Goal: Task Accomplishment & Management: Complete application form

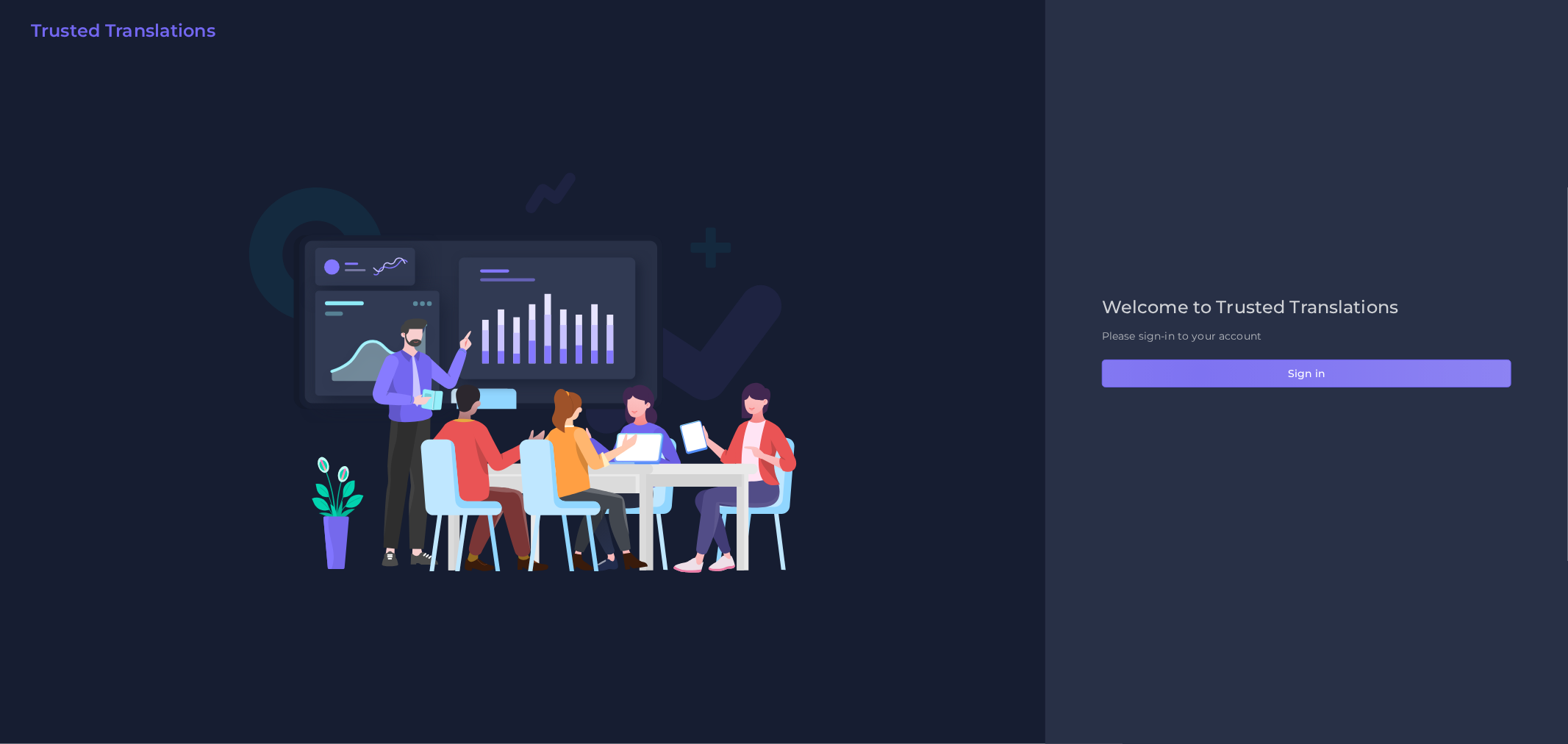
click at [1201, 373] on button "Sign in" at bounding box center [1307, 374] width 410 height 28
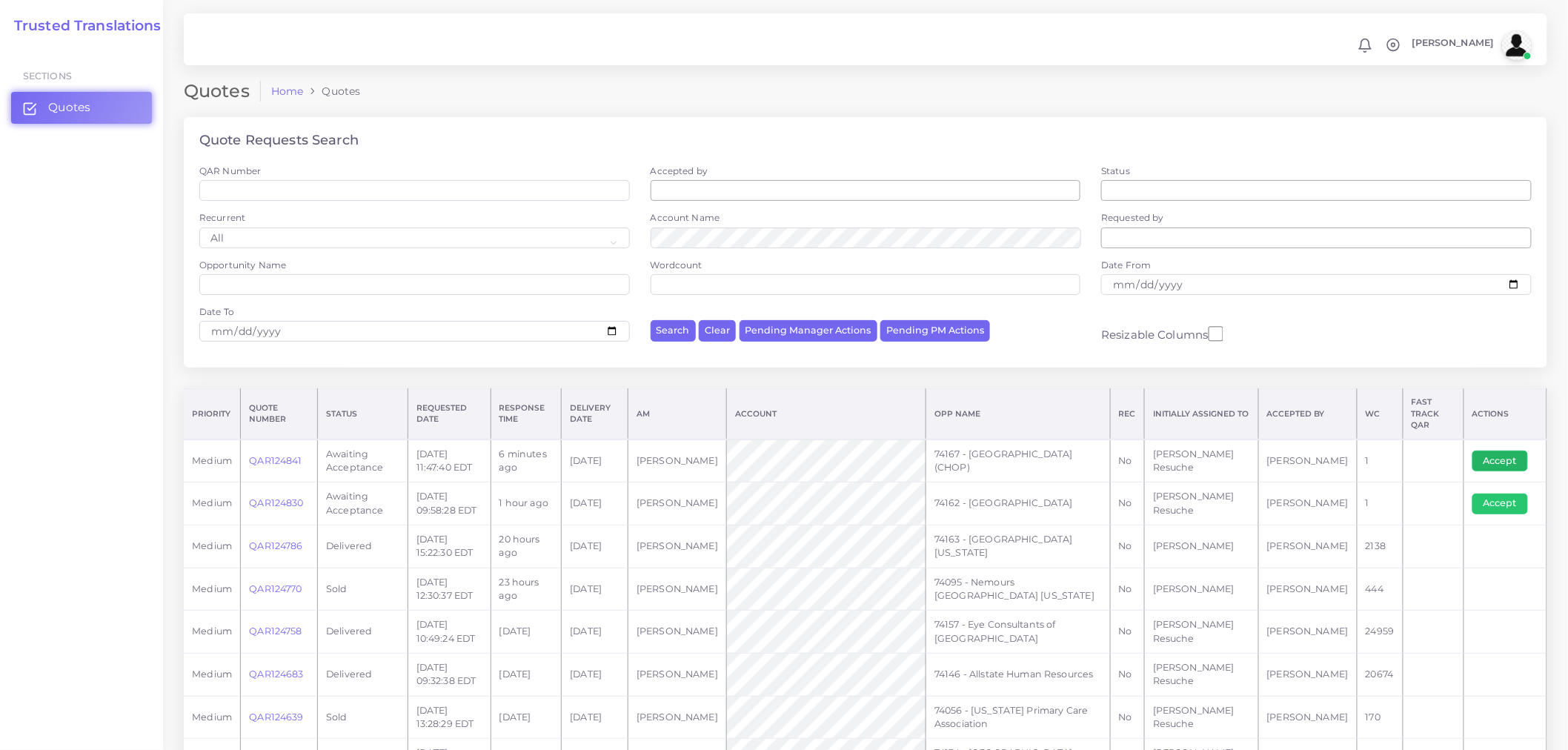
click at [1480, 450] on button "Accept" at bounding box center [1501, 461] width 56 height 21
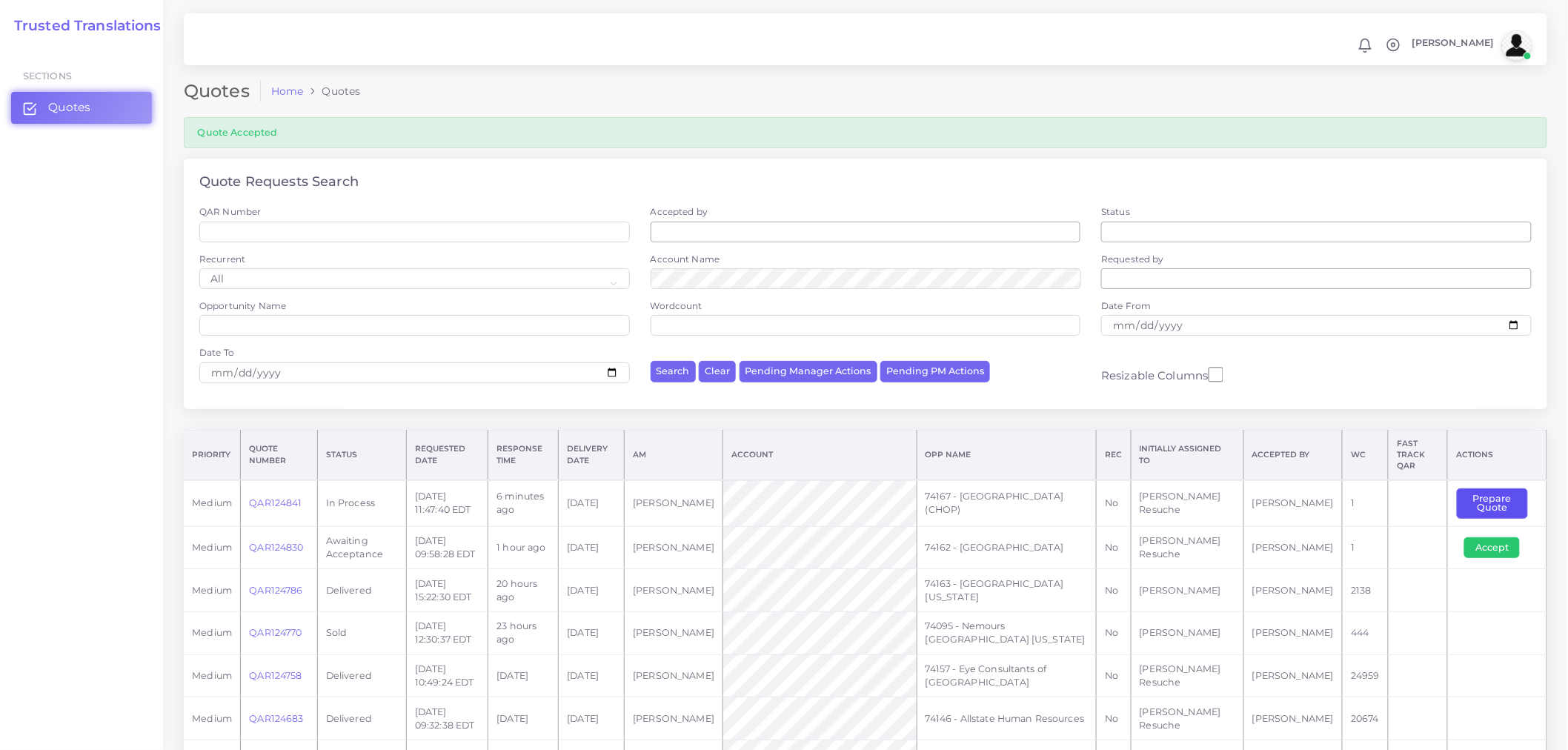
click at [1487, 488] on button "Prepare Quote" at bounding box center [1493, 503] width 71 height 30
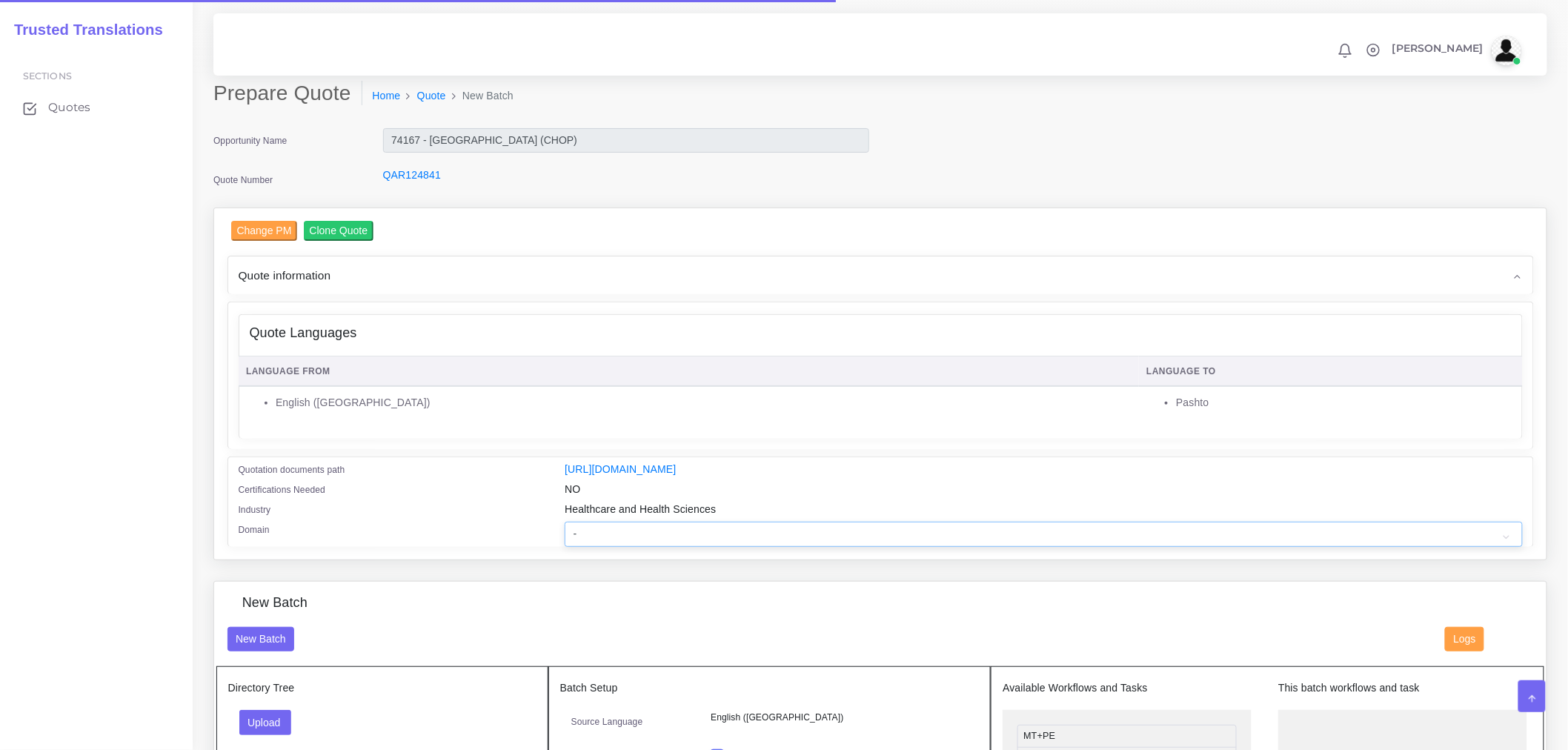
click at [784, 547] on select "- Advertising and Media Agriculture, Forestry and Fishing Architecture, Buildin…" at bounding box center [1043, 534] width 957 height 25
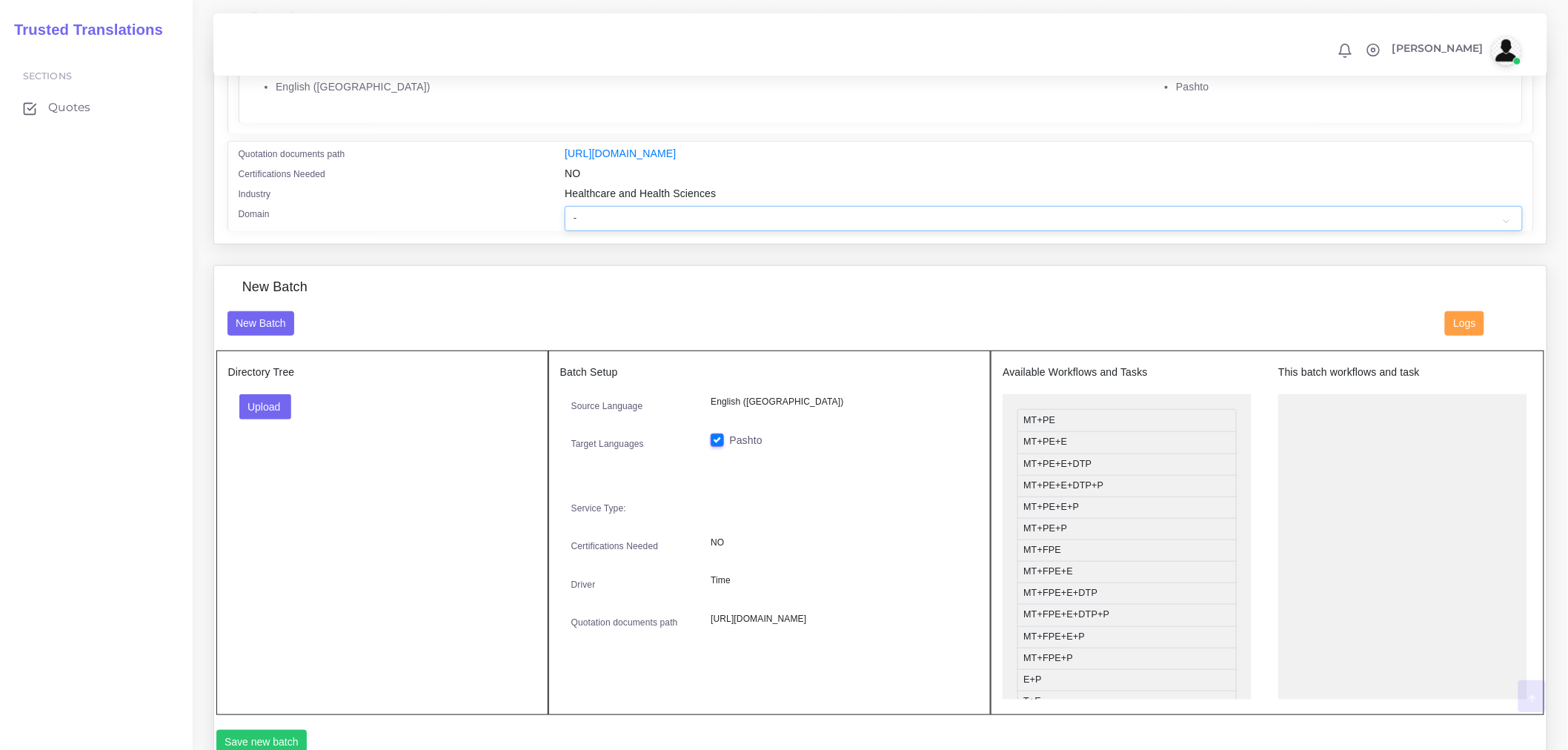
scroll to position [411, 0]
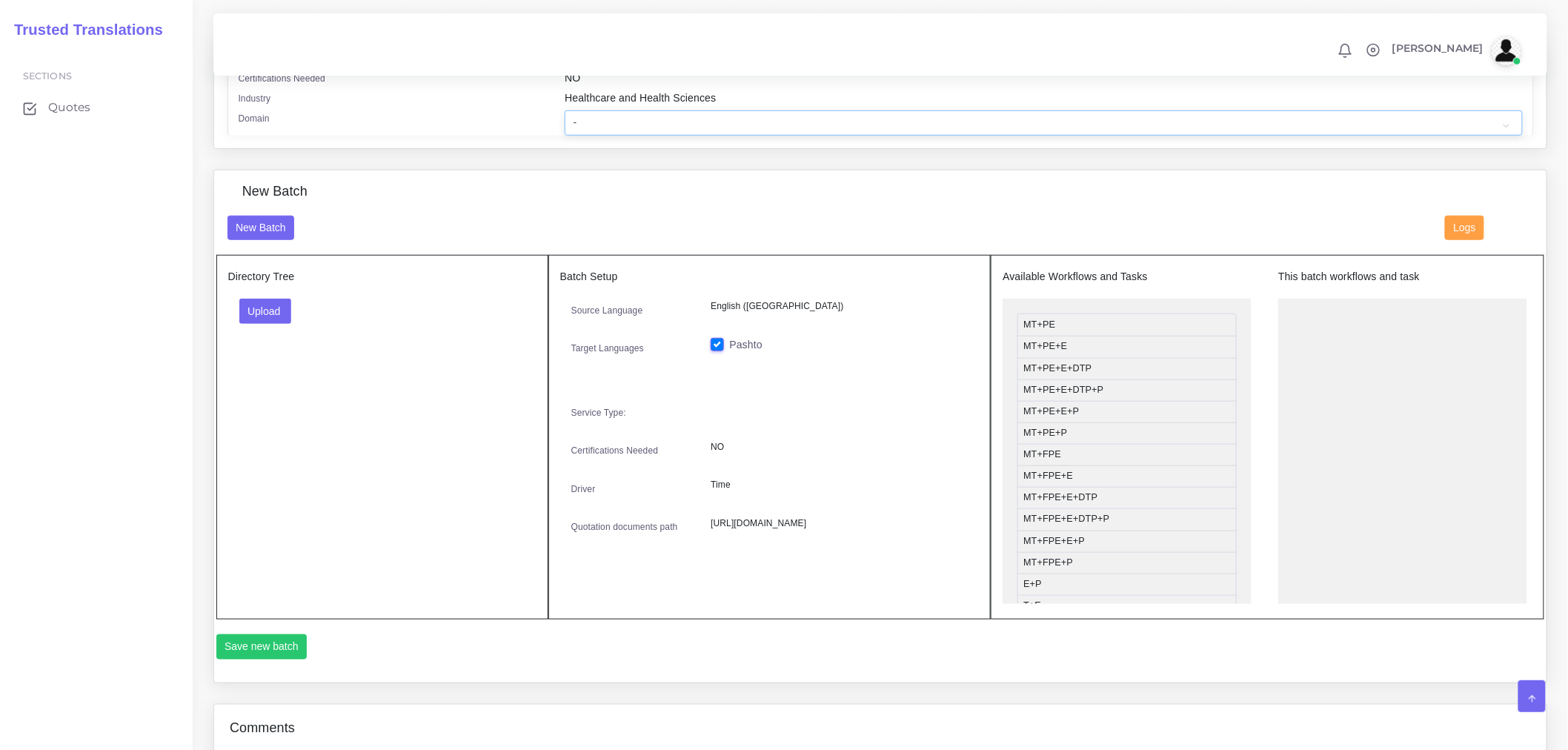
click at [662, 133] on select "- Advertising and Media Agriculture, Forestry and Fishing Architecture, Buildin…" at bounding box center [1043, 123] width 957 height 25
select select "Healthcare and Health Sciences"
click at [565, 120] on select "- Advertising and Media Agriculture, Forestry and Fishing Architecture, Buildin…" at bounding box center [1043, 123] width 957 height 25
click at [292, 320] on button "Upload" at bounding box center [266, 312] width 52 height 25
click at [292, 376] on label "Files" at bounding box center [291, 366] width 102 height 18
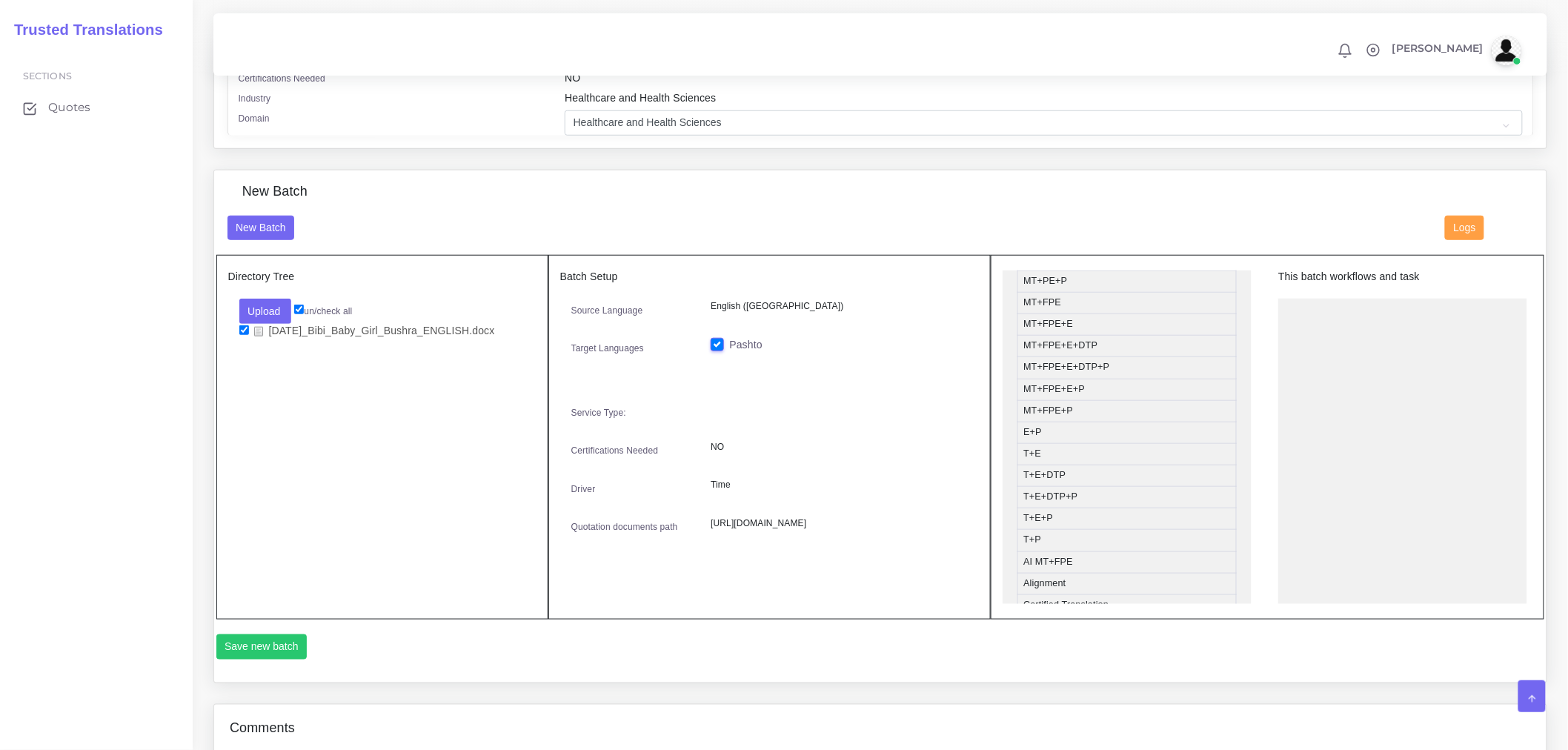
scroll to position [164, 0]
drag, startPoint x: 1042, startPoint y: 498, endPoint x: 1354, endPoint y: 329, distance: 354.8
click at [267, 653] on button "Save new batch" at bounding box center [262, 647] width 91 height 25
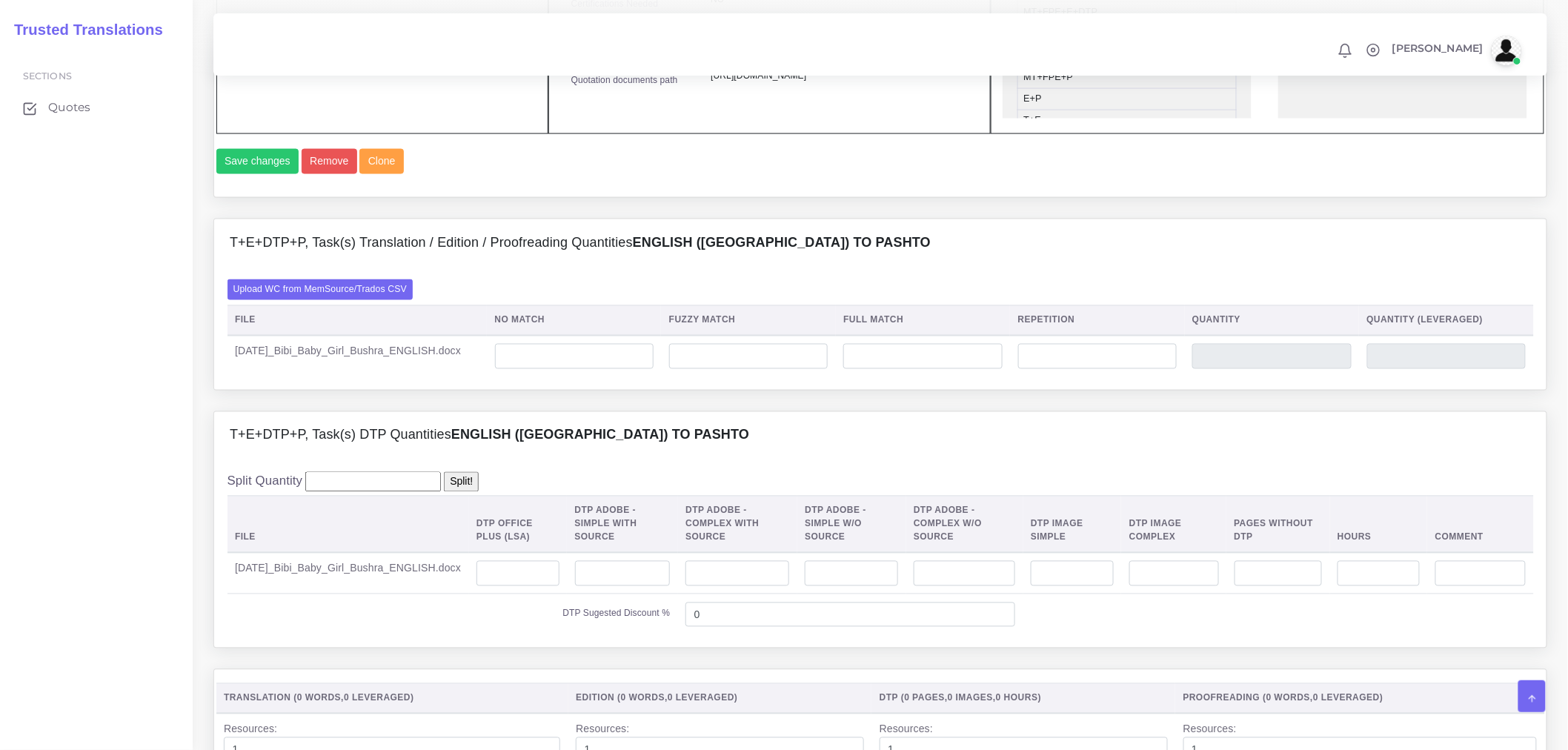
scroll to position [988, 0]
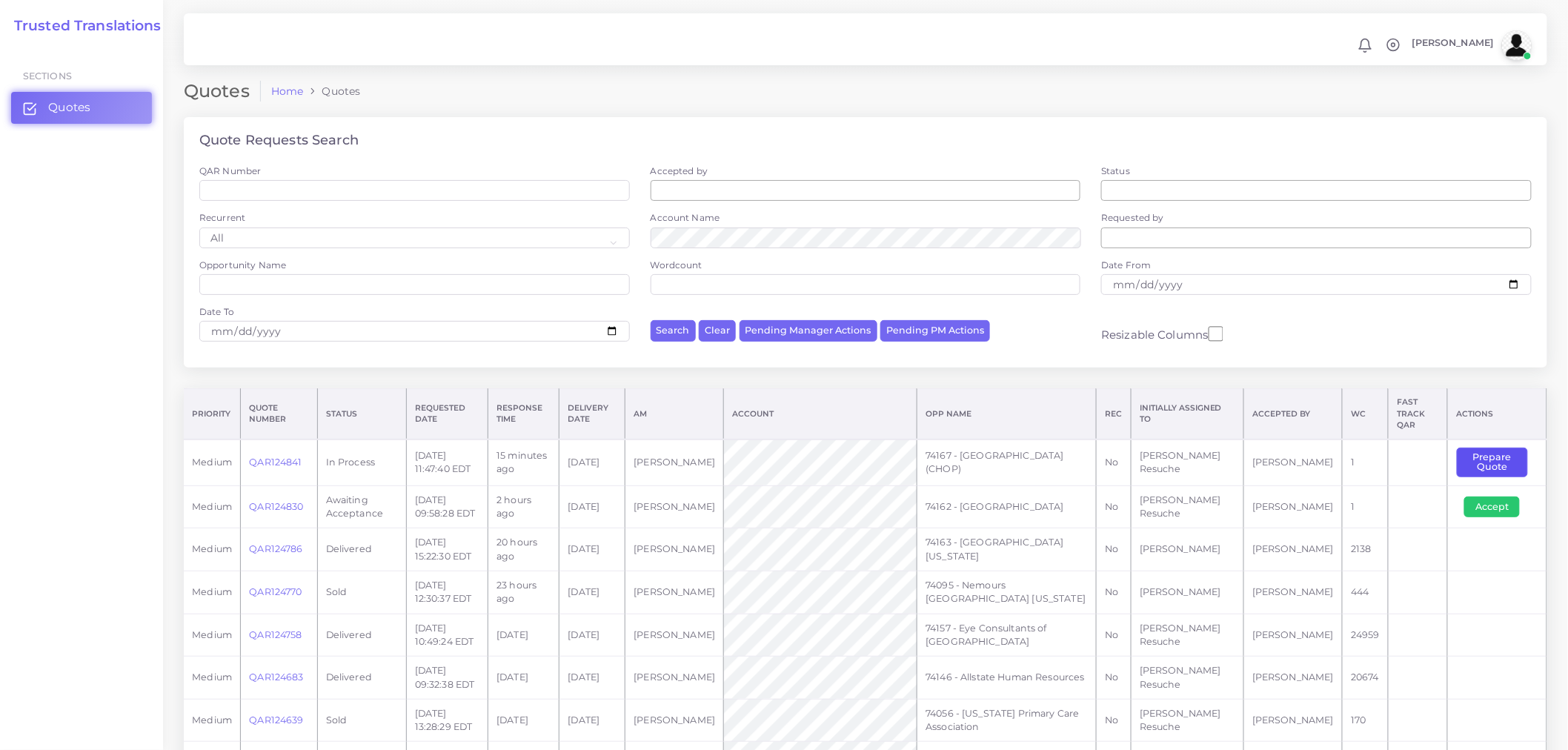
click at [1477, 458] on button "Prepare Quote" at bounding box center [1493, 462] width 71 height 30
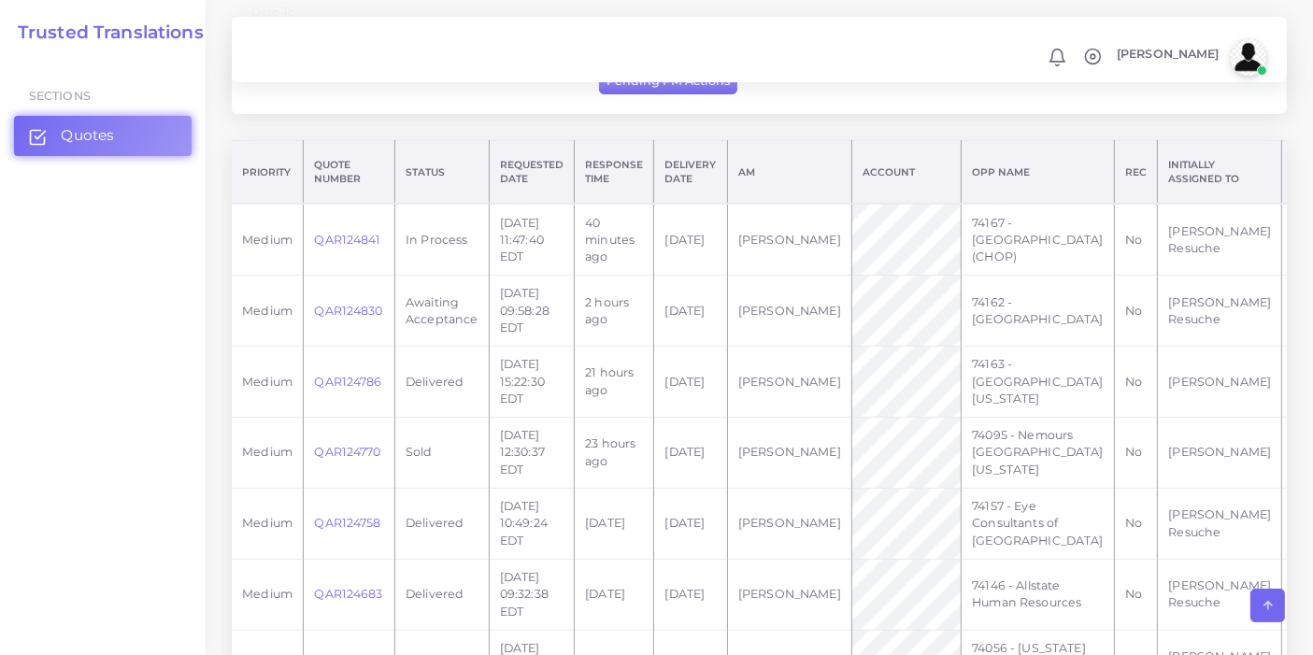
scroll to position [0, 153]
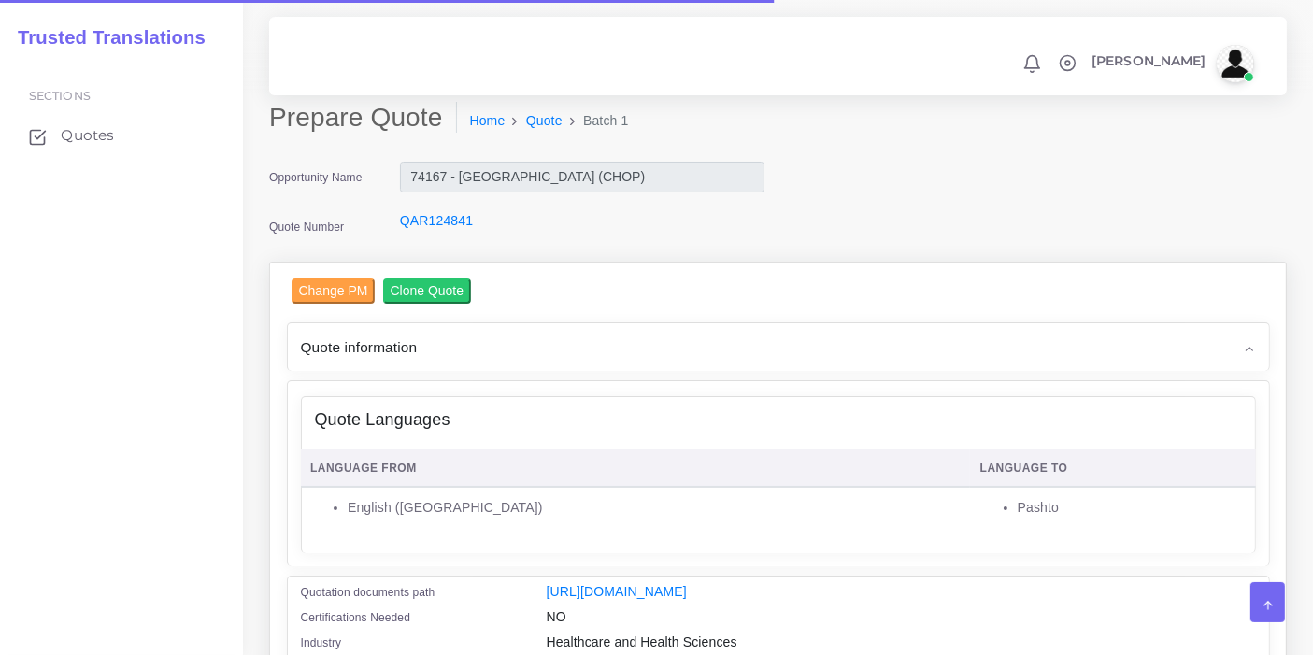
click at [482, 323] on div "Quote information" at bounding box center [778, 347] width 981 height 48
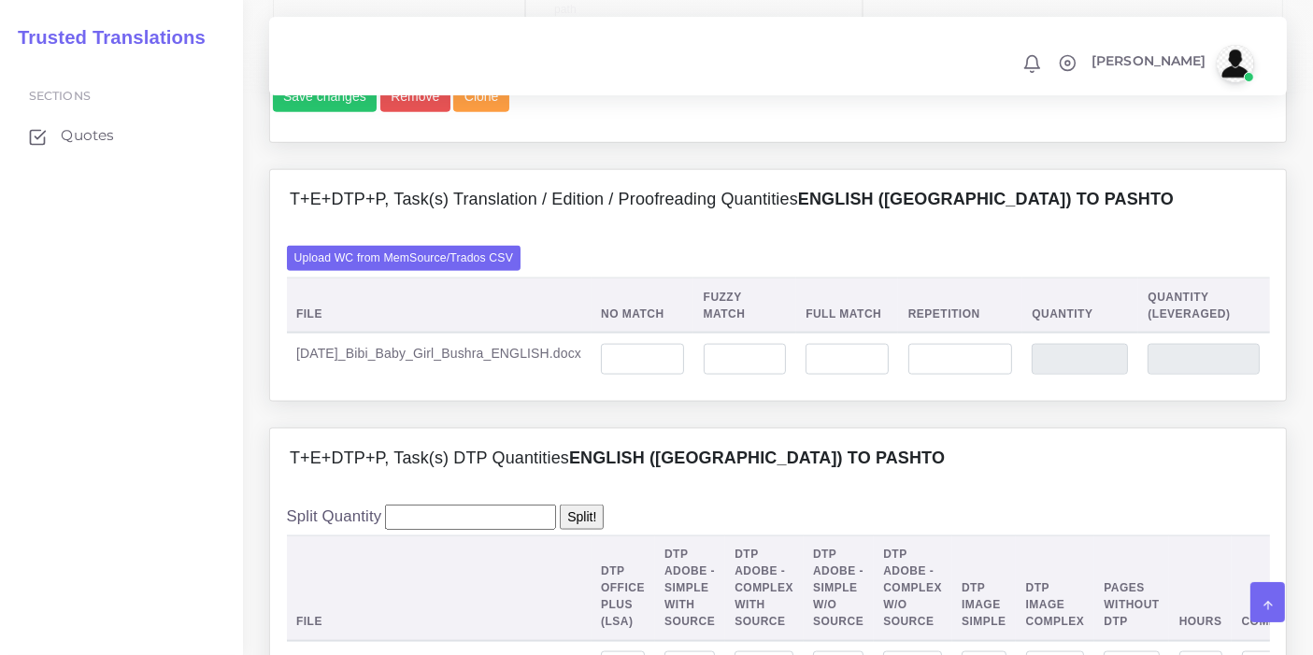
scroll to position [2460, 0]
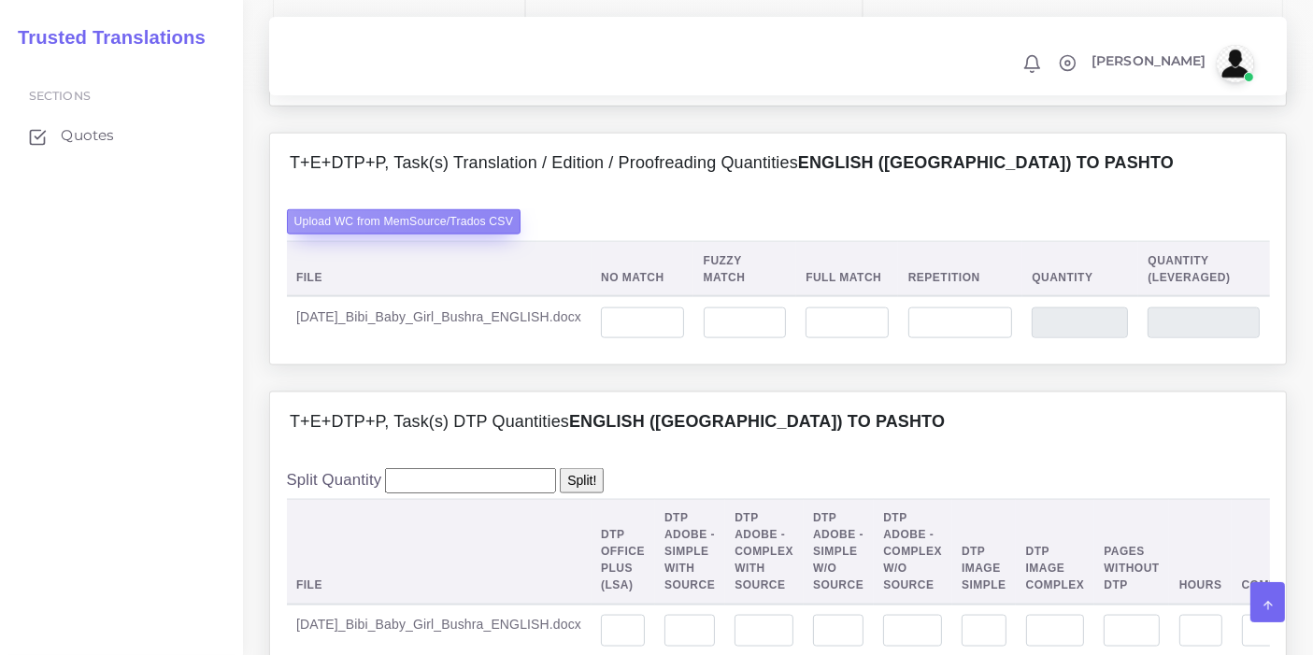
click at [492, 235] on label "Upload WC from MemSource/Trados CSV" at bounding box center [404, 221] width 235 height 25
click at [0, 0] on input "Upload WC from MemSource/Trados CSV" at bounding box center [0, 0] width 0 height 0
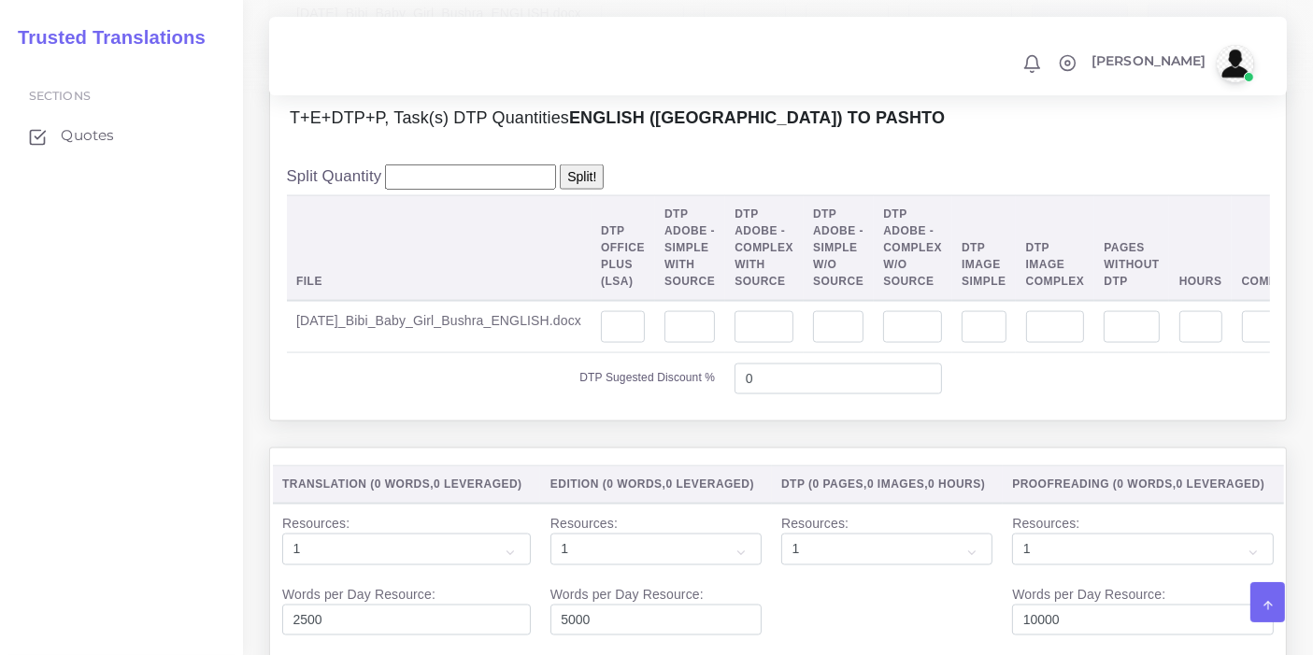
scroll to position [2765, 0]
click at [735, 341] on input "number" at bounding box center [764, 325] width 59 height 32
type input "1"
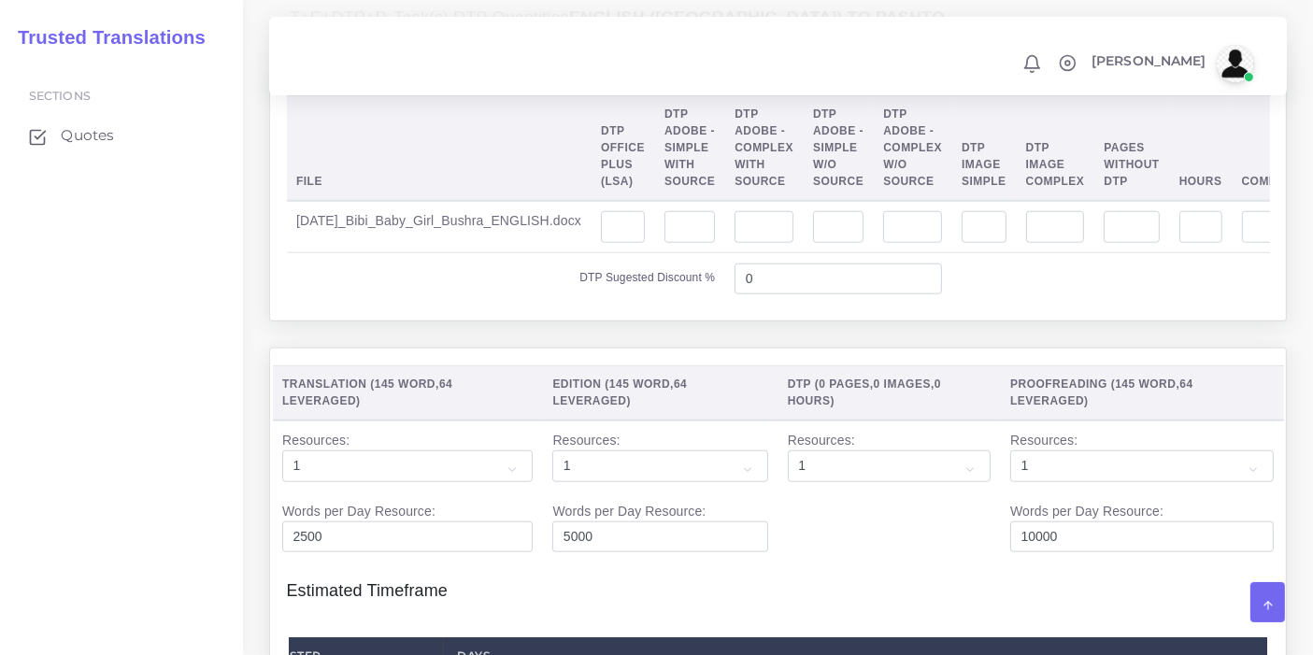
scroll to position [1802, 0]
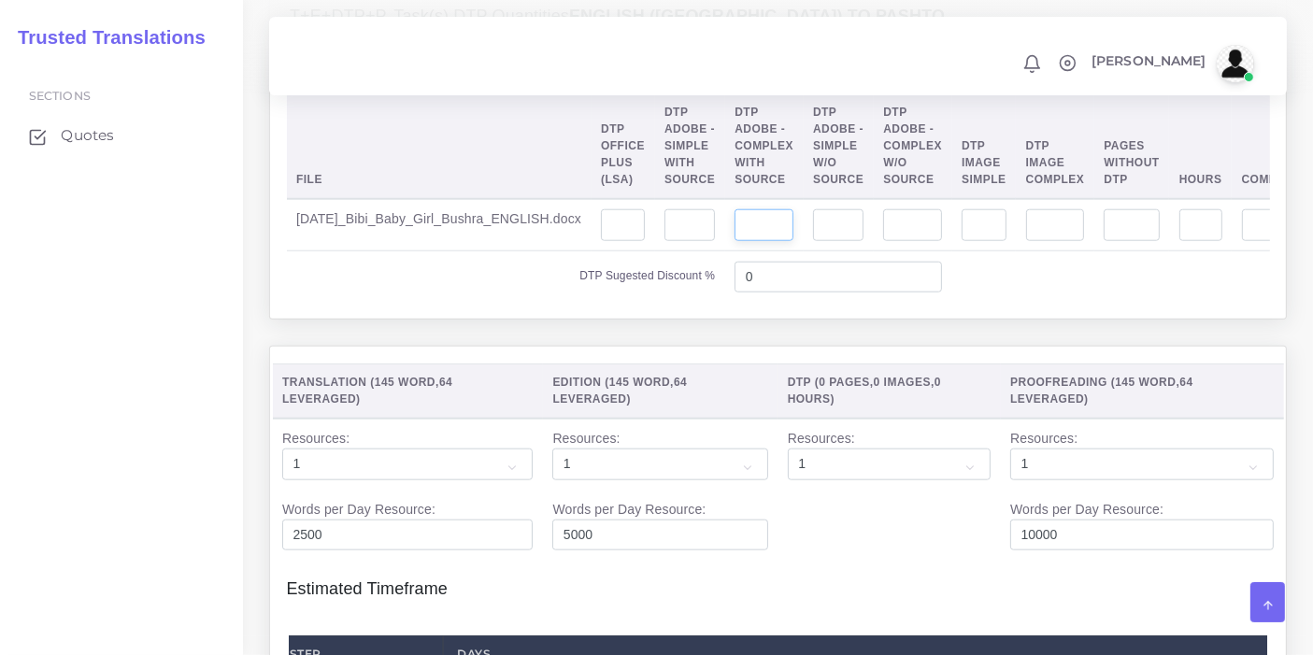
click at [751, 241] on input "number" at bounding box center [764, 225] width 59 height 32
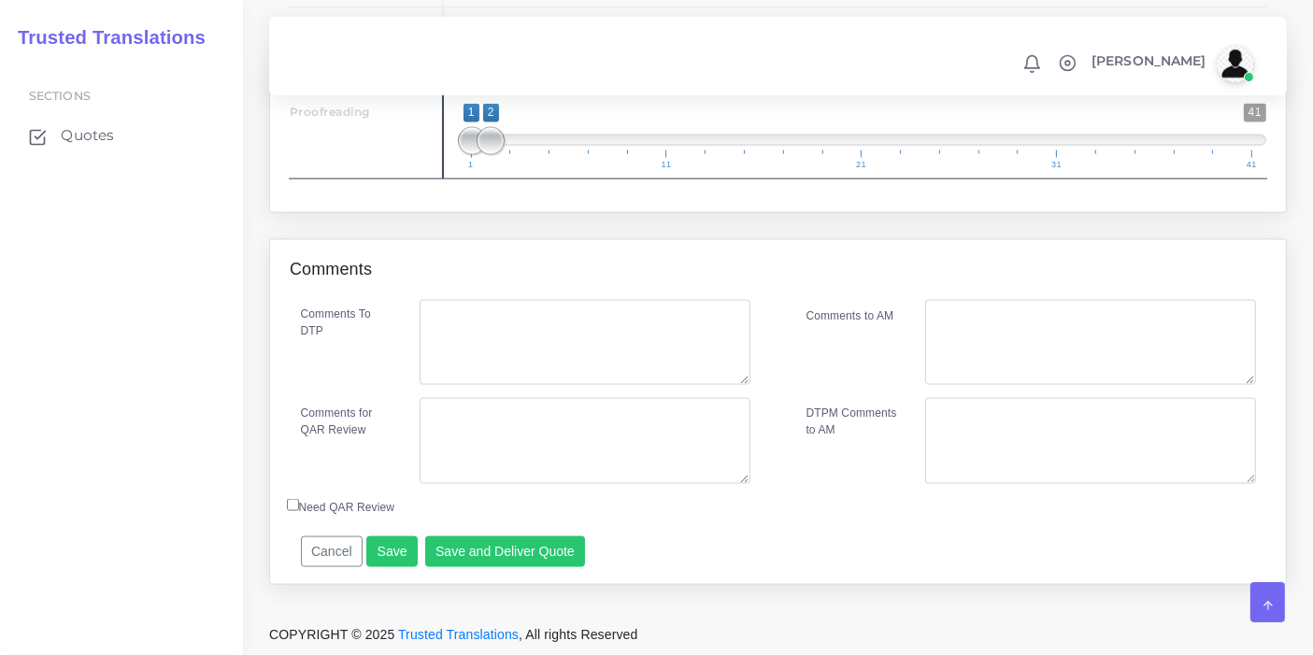
scroll to position [2687, 0]
type input "1"
click at [499, 384] on textarea "Comments To DTP" at bounding box center [585, 343] width 330 height 86
type textarea "DTP in Word. RTL."
click at [510, 466] on textarea "Comments for QAR Review" at bounding box center [585, 441] width 330 height 86
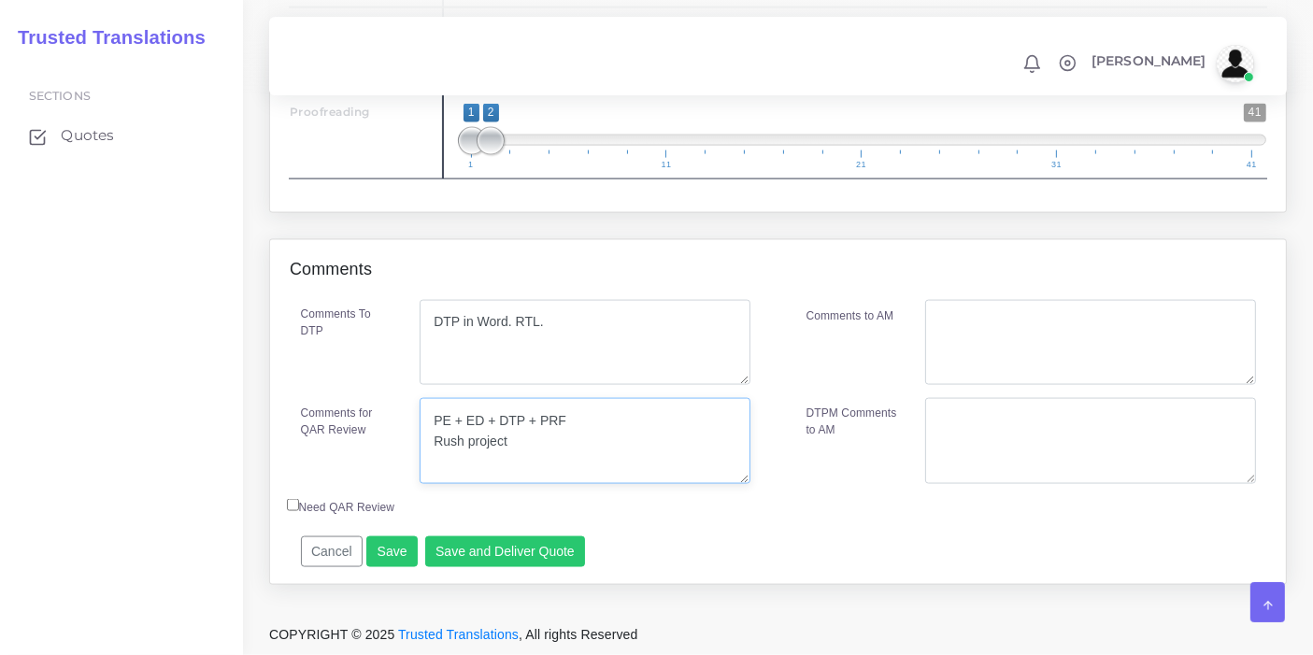
drag, startPoint x: 525, startPoint y: 496, endPoint x: 365, endPoint y: 464, distance: 163.1
click at [365, 464] on div "Comments for QAR Review PE + ED + DTP + PRF Rush project" at bounding box center [526, 441] width 478 height 86
type textarea "PE + ED + DTP + PRF Rush project"
paste textarea "PE + ED + DTP + PRF Rush project"
click at [1124, 386] on textarea "PE + ED + DTP + PRF Rush project" at bounding box center [1090, 343] width 330 height 86
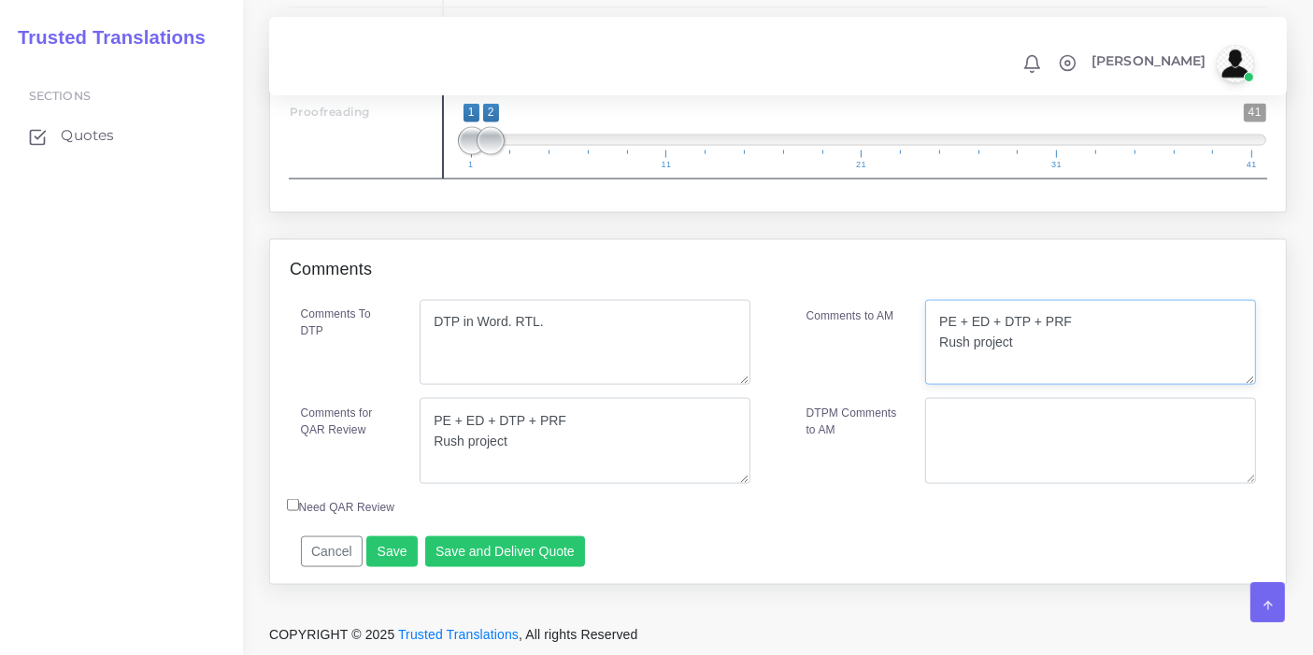
scroll to position [2723, 0]
type textarea "PE + ED + DTP + PRF Rush project"
click at [549, 562] on button "Save and Deliver Quote" at bounding box center [505, 552] width 161 height 32
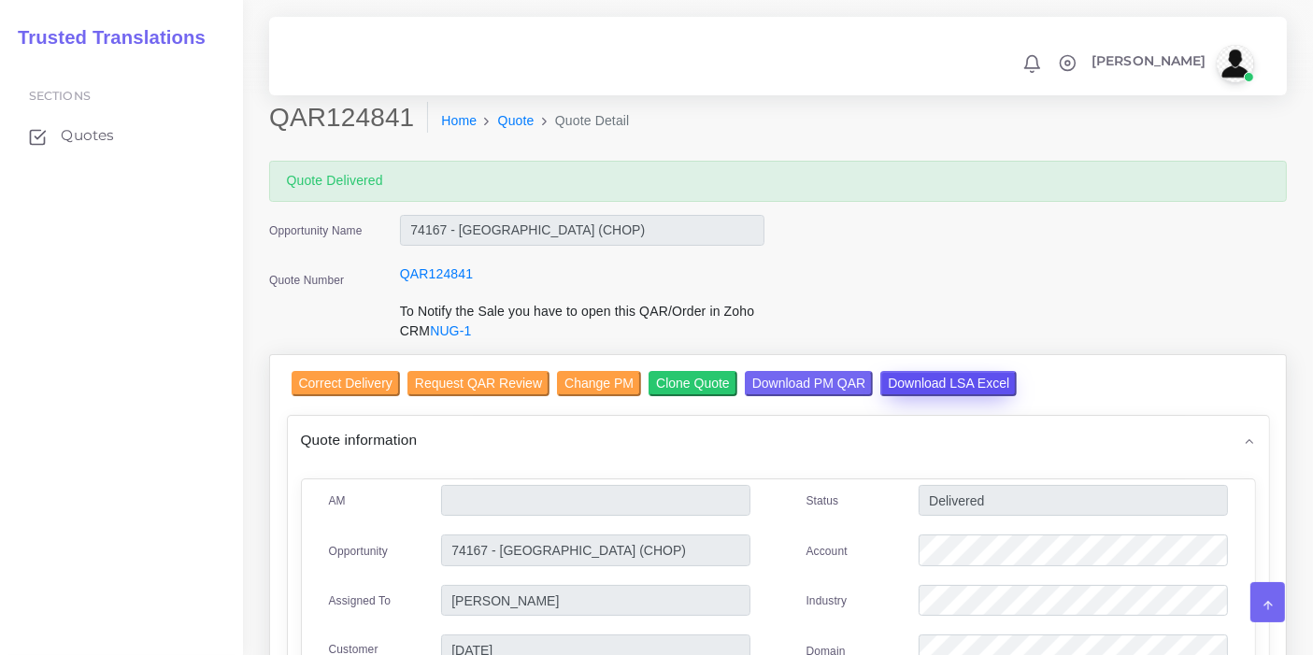
click at [952, 378] on input "Download LSA Excel" at bounding box center [948, 383] width 136 height 25
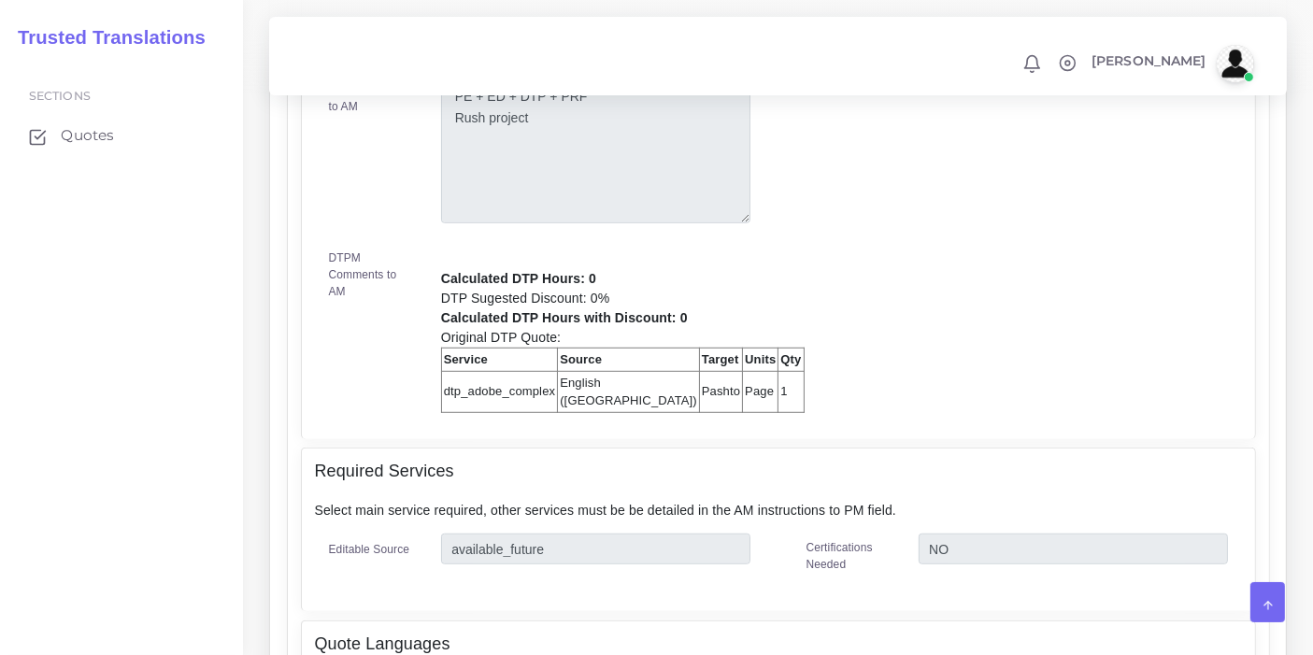
scroll to position [1156, 0]
